Goal: Information Seeking & Learning: Find specific fact

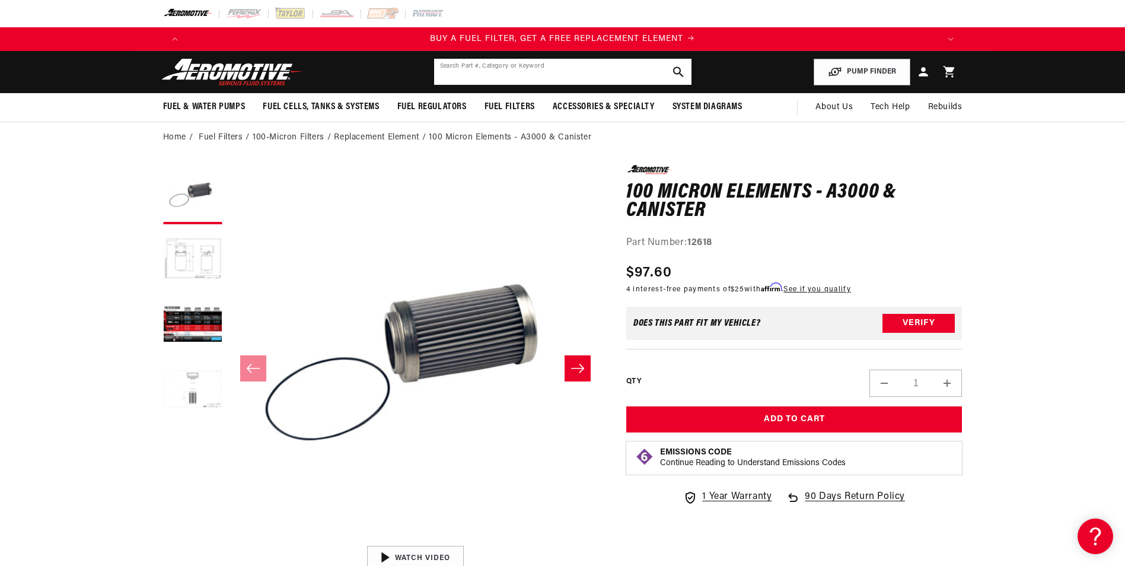
click at [501, 75] on input "text" at bounding box center [562, 72] width 257 height 26
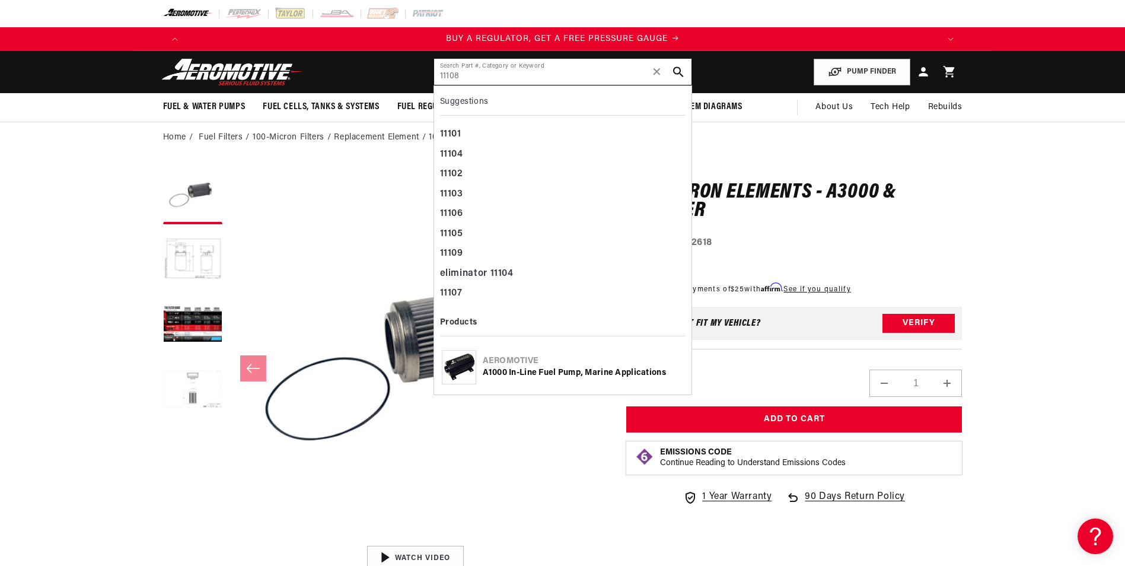
drag, startPoint x: 473, startPoint y: 70, endPoint x: 342, endPoint y: 91, distance: 132.1
click at [342, 91] on header "Fuel & Water Pumps Back In-Tank In-Line Fuel Pumps" at bounding box center [562, 72] width 859 height 42
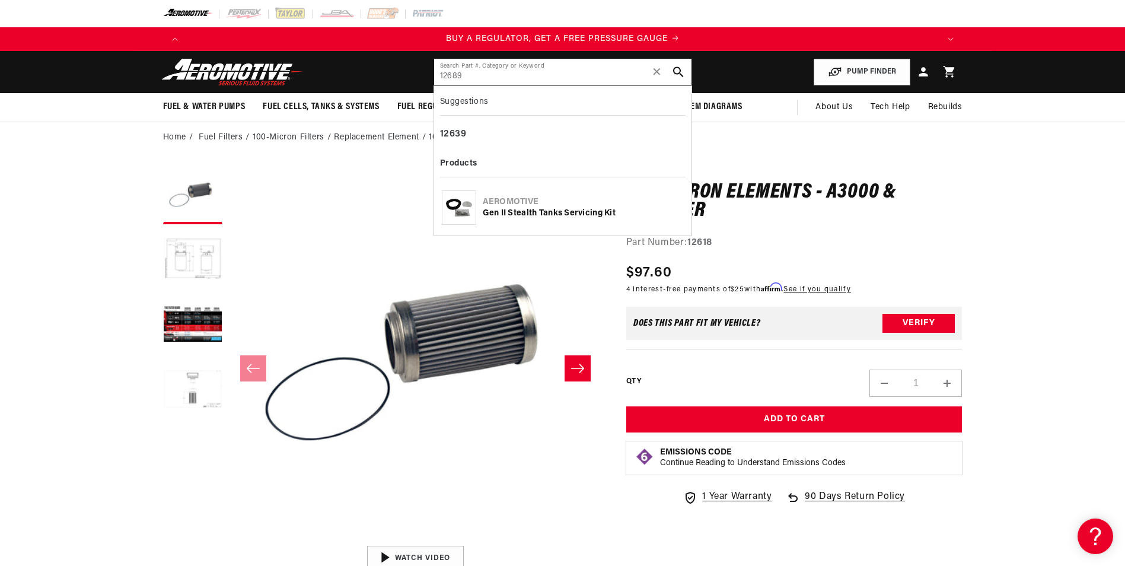
type input "12689"
click at [526, 211] on div "Gen II Stealth Tanks Servicing Kit" at bounding box center [583, 214] width 201 height 12
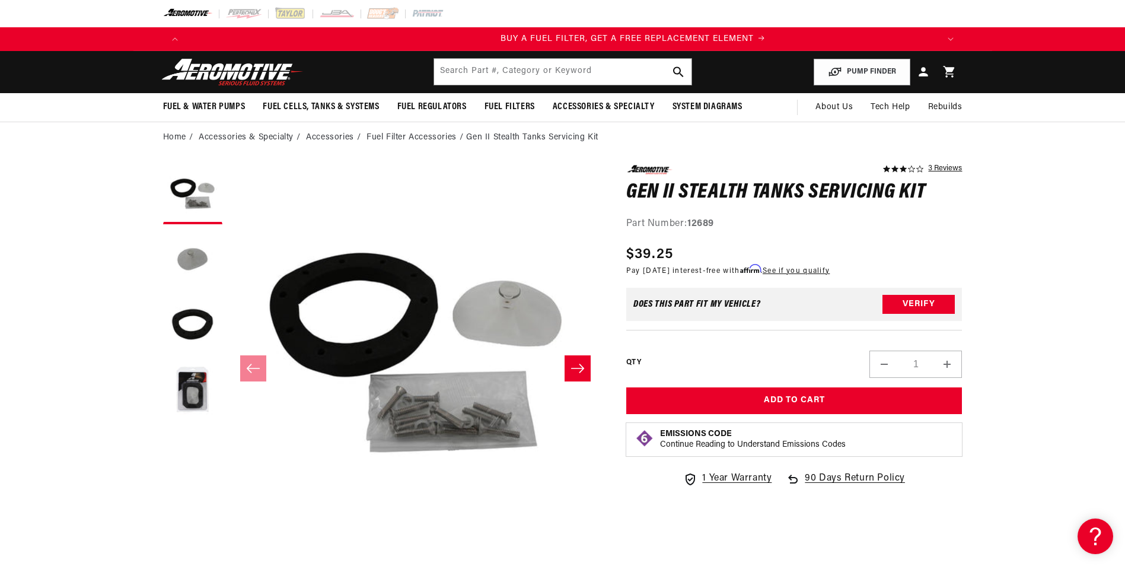
scroll to position [0, 752]
